Goal: Information Seeking & Learning: Learn about a topic

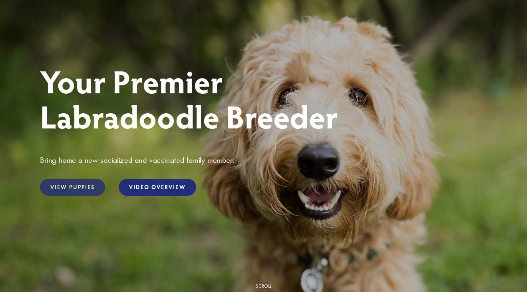
click at [75, 184] on link "View Puppies" at bounding box center [72, 187] width 65 height 17
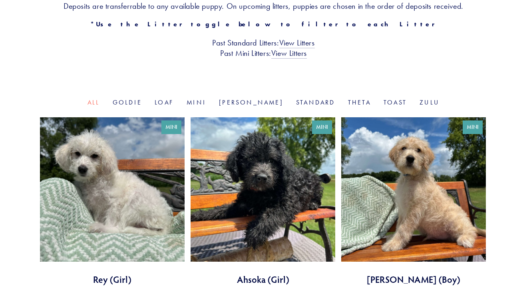
scroll to position [194, 0]
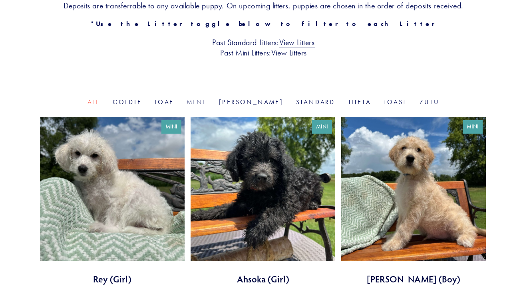
click at [206, 106] on link "Mini" at bounding box center [197, 102] width 20 height 8
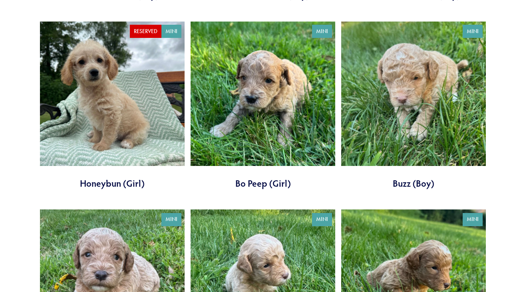
scroll to position [667, 0]
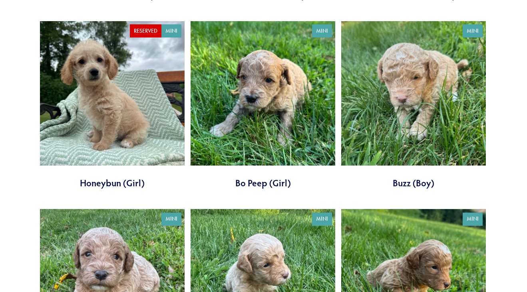
click at [260, 190] on link at bounding box center [263, 105] width 145 height 169
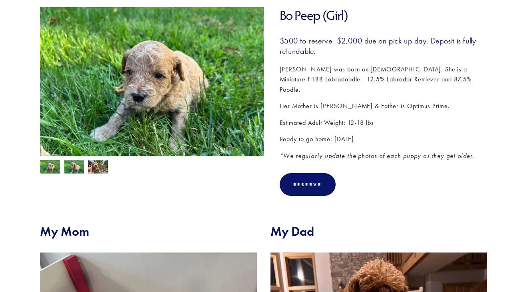
scroll to position [122, 0]
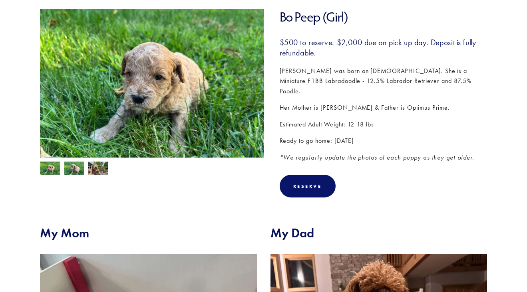
click at [94, 166] on img at bounding box center [98, 169] width 20 height 15
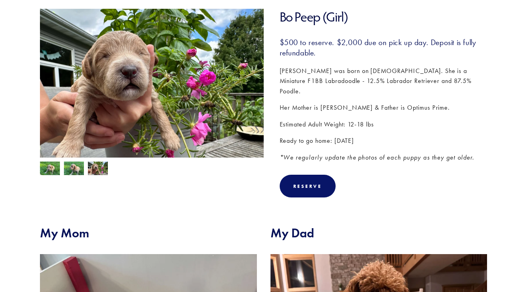
click at [75, 167] on img at bounding box center [74, 169] width 20 height 15
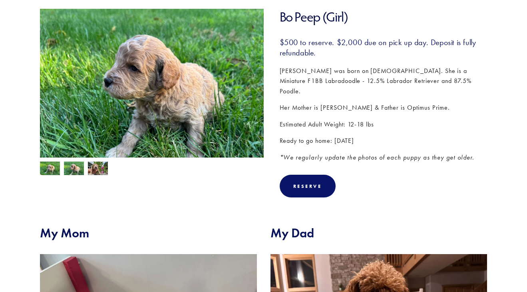
click at [49, 168] on img at bounding box center [50, 169] width 20 height 15
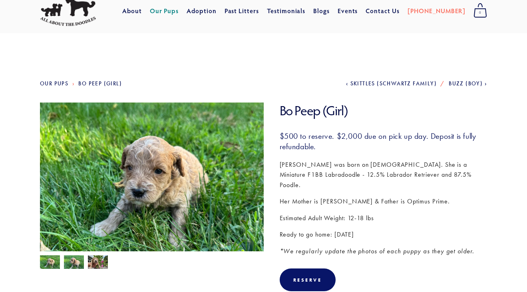
scroll to position [20, 0]
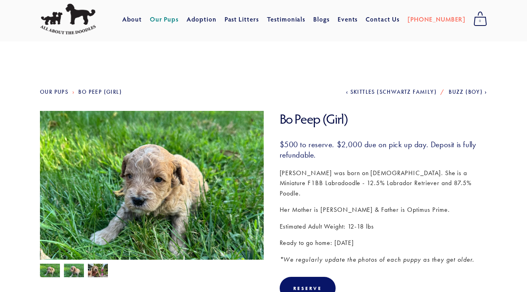
click at [61, 91] on link "Our Pups" at bounding box center [54, 92] width 28 height 7
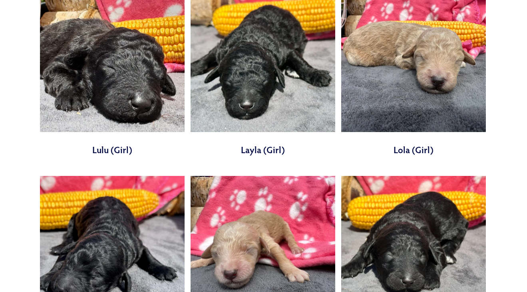
scroll to position [2044, 0]
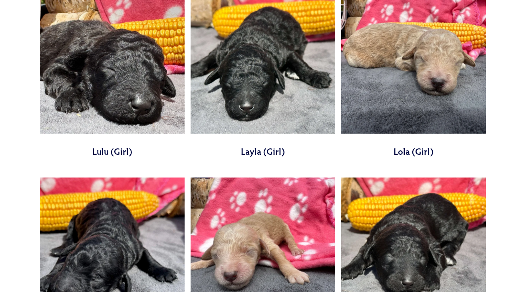
click at [403, 140] on link at bounding box center [413, 73] width 145 height 169
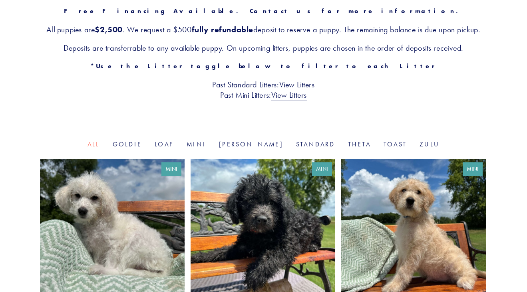
scroll to position [197, 0]
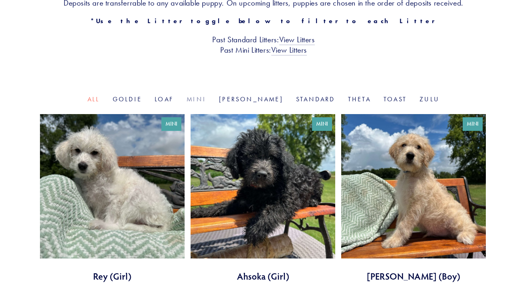
click at [206, 103] on link "Mini" at bounding box center [197, 99] width 20 height 8
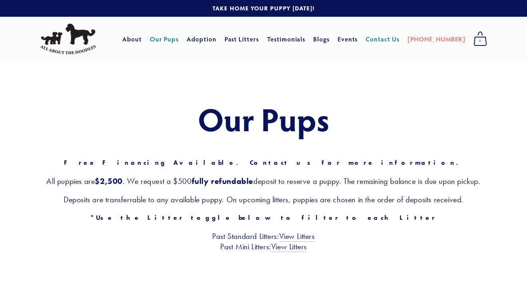
click at [394, 39] on link "Contact Us" at bounding box center [382, 39] width 34 height 14
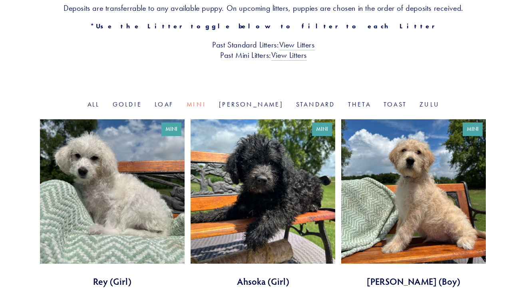
scroll to position [209, 0]
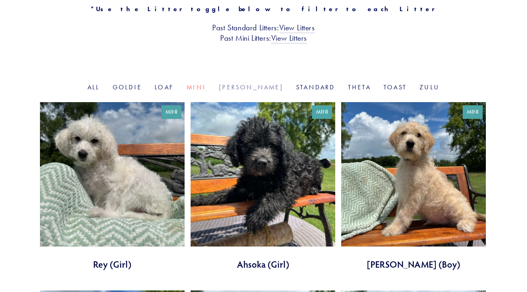
click at [254, 91] on link "Rosie" at bounding box center [251, 87] width 64 height 8
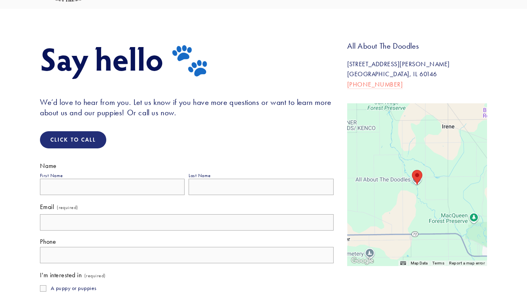
scroll to position [56, 0]
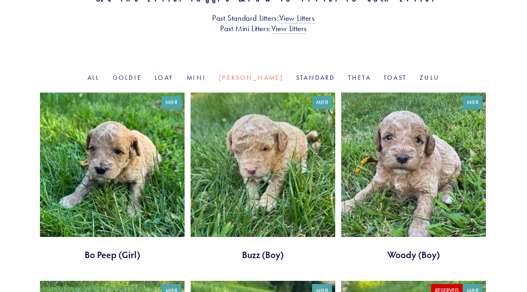
scroll to position [213, 0]
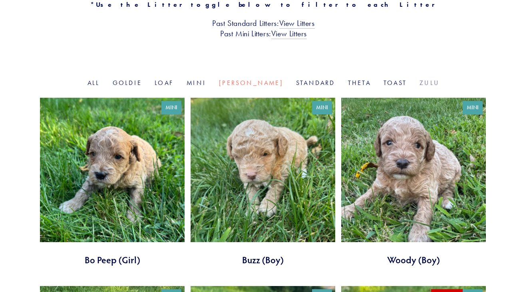
click at [419, 87] on link "Zulu" at bounding box center [429, 83] width 20 height 8
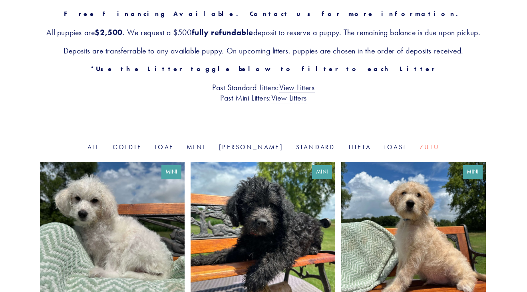
scroll to position [141, 0]
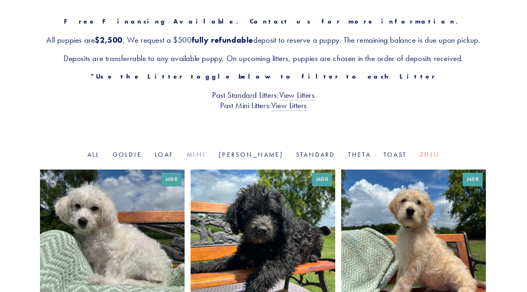
click at [206, 159] on link "Mini" at bounding box center [197, 155] width 20 height 8
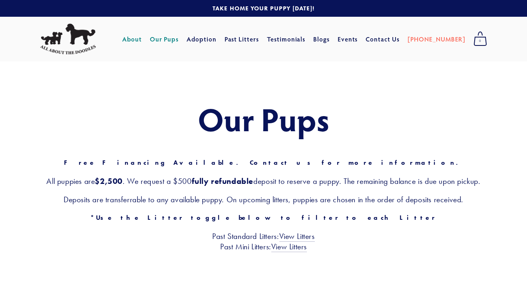
click at [142, 38] on link "About" at bounding box center [132, 39] width 20 height 14
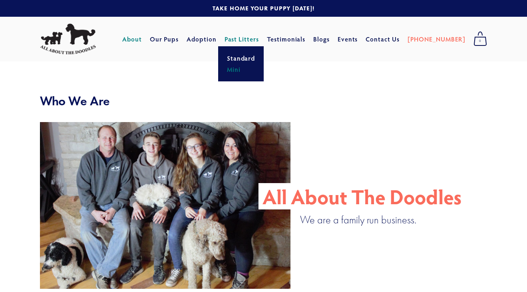
click at [252, 68] on link "Mini" at bounding box center [240, 69] width 33 height 11
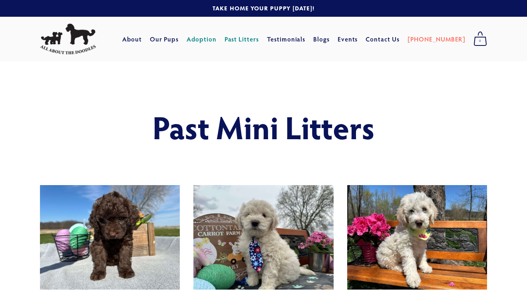
click at [216, 36] on link "Adoption" at bounding box center [202, 39] width 30 height 14
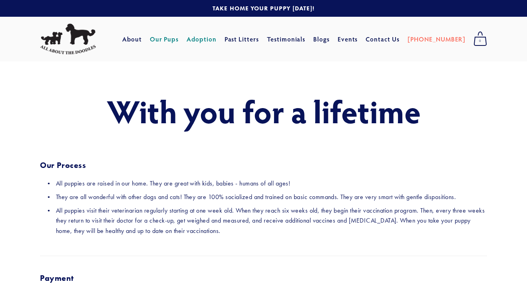
click at [179, 40] on link "Our Pups" at bounding box center [164, 39] width 29 height 14
click at [179, 39] on link "Our Pups" at bounding box center [164, 39] width 29 height 14
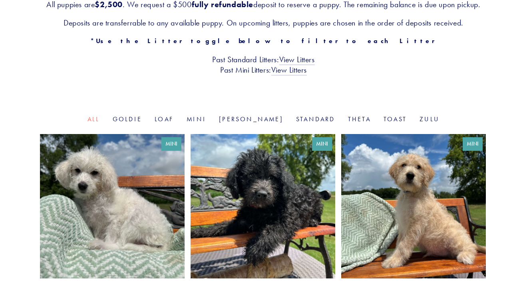
scroll to position [185, 0]
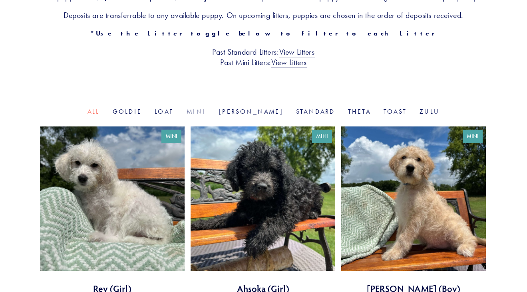
click at [206, 115] on link "Mini" at bounding box center [197, 112] width 20 height 8
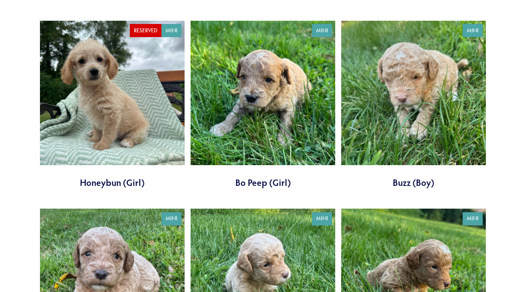
scroll to position [667, 0]
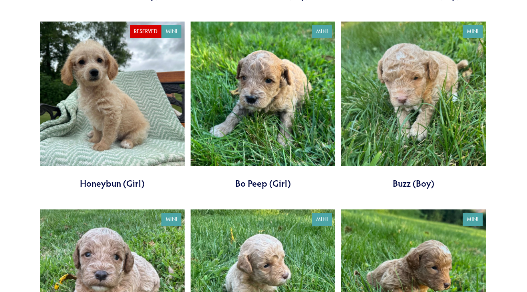
click at [258, 190] on link at bounding box center [263, 106] width 145 height 169
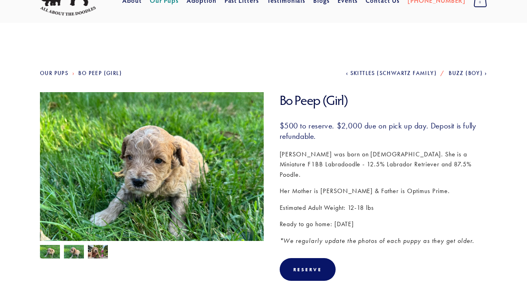
scroll to position [38, 0]
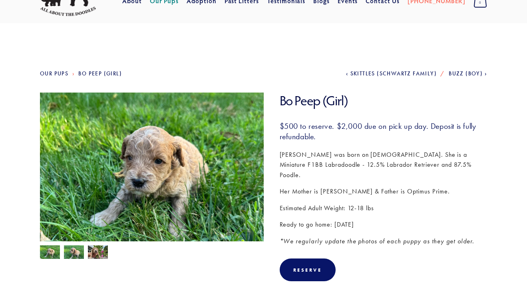
click at [94, 256] on img at bounding box center [98, 253] width 20 height 15
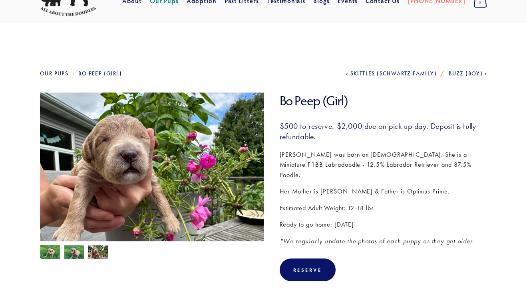
click at [77, 254] on img at bounding box center [74, 253] width 20 height 15
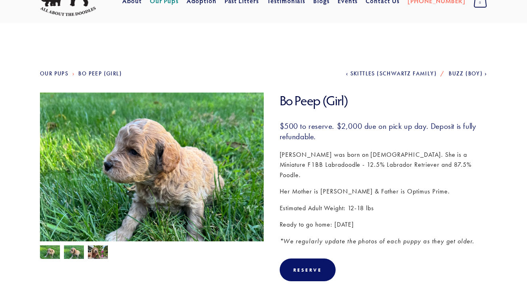
click at [54, 254] on img at bounding box center [50, 253] width 20 height 15
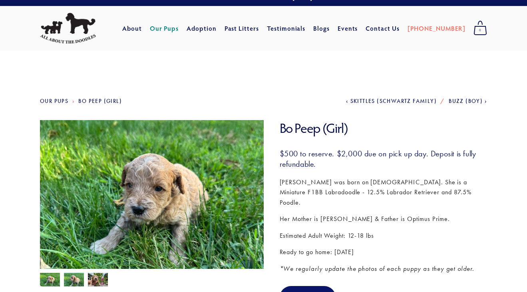
scroll to position [4, 0]
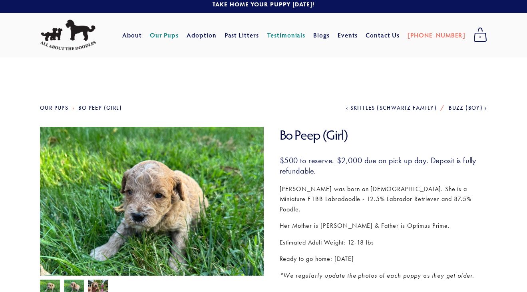
click at [304, 36] on link "Testimonials" at bounding box center [286, 35] width 39 height 14
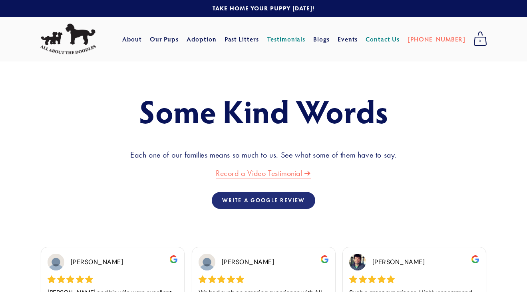
click at [399, 39] on link "Contact Us" at bounding box center [382, 39] width 34 height 14
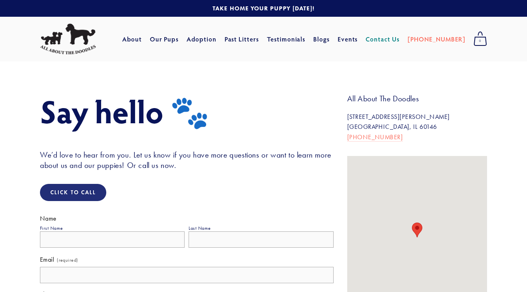
scroll to position [95, 0]
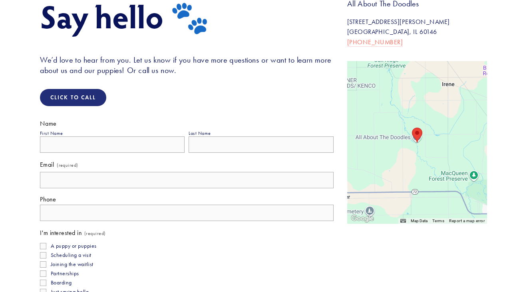
click at [449, 127] on div at bounding box center [417, 142] width 140 height 163
click at [421, 130] on img "All About The Doodles 34697 Wheeler Rd Kirkland, IL 60146, United States" at bounding box center [417, 135] width 10 height 15
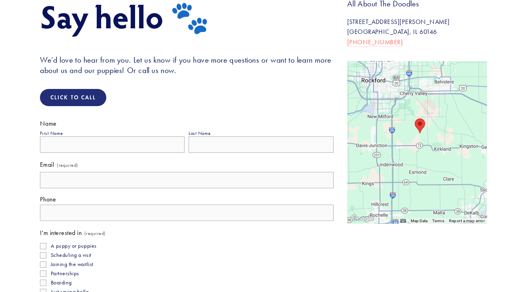
scroll to position [0, 0]
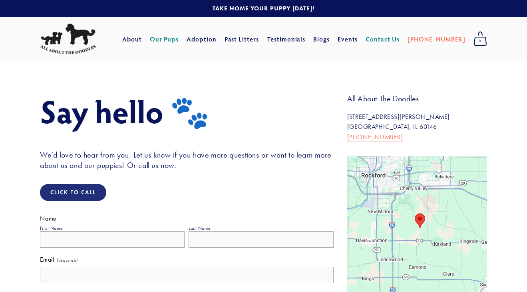
click at [178, 40] on link "Our Pups" at bounding box center [164, 39] width 29 height 14
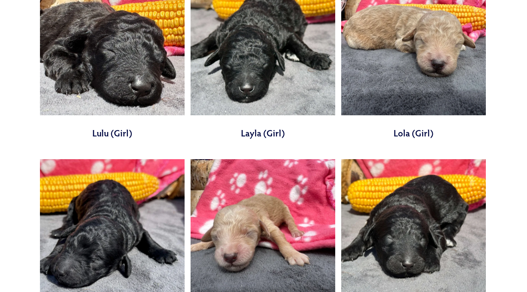
scroll to position [2061, 0]
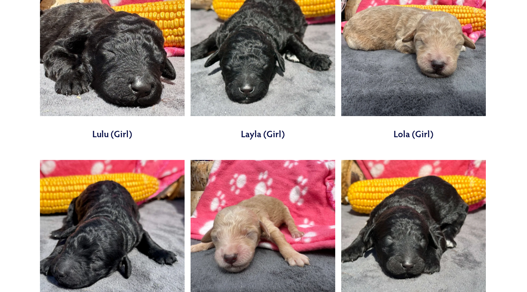
click at [424, 47] on link at bounding box center [413, 56] width 145 height 169
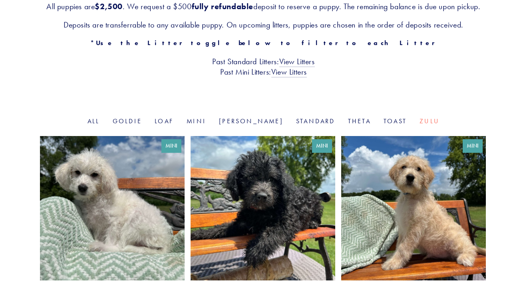
scroll to position [141, 0]
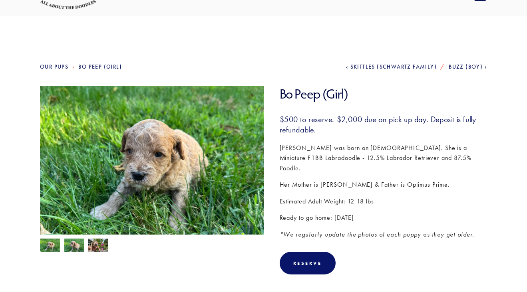
scroll to position [20, 0]
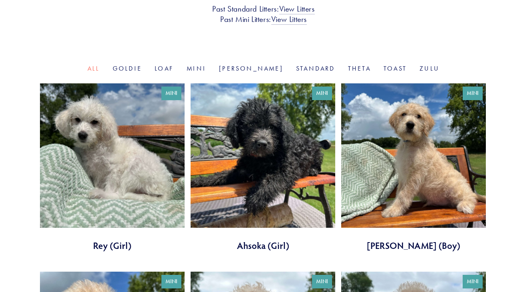
scroll to position [194, 0]
